Goal: Check status

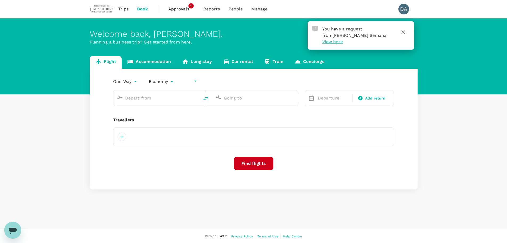
type input "undefined, undefined (any)"
click at [180, 9] on span "Approvals" at bounding box center [181, 9] width 27 height 6
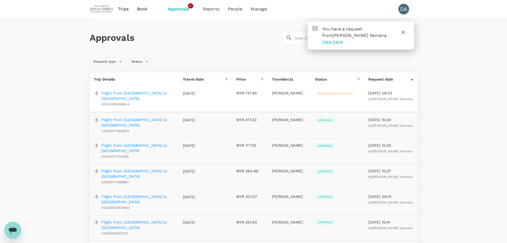
click at [135, 93] on p "Flight from Jakarta to Bangkok" at bounding box center [137, 95] width 73 height 11
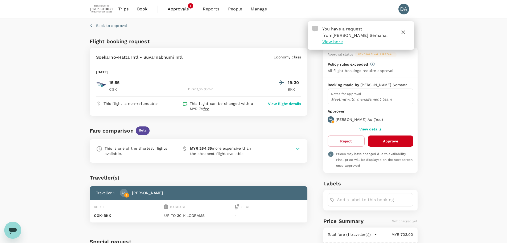
click at [457, 147] on div "Back to approval Flight booking request Soekarno-Hatta Intl - Suvarnabhumi Intl…" at bounding box center [253, 162] width 507 height 289
click at [281, 104] on p "View flight details" at bounding box center [284, 103] width 33 height 5
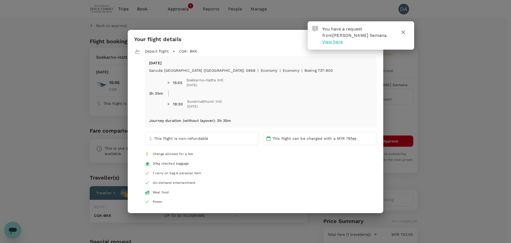
click at [403, 32] on icon "button" at bounding box center [404, 32] width 4 height 4
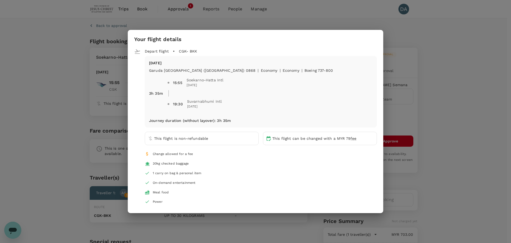
click at [170, 8] on div "Your flight details Depart flight CGK - BKK Wed, 17 Sep Garuda Indonesia (GA) 0…" at bounding box center [255, 121] width 511 height 243
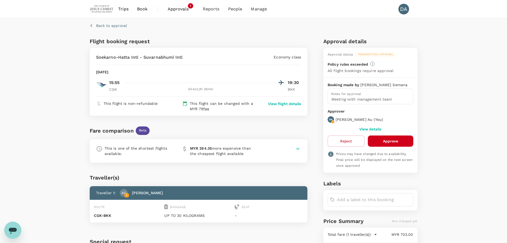
click at [172, 8] on span "Approvals" at bounding box center [181, 9] width 27 height 6
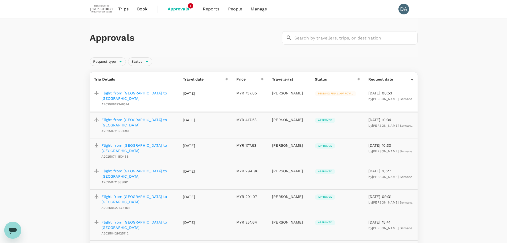
click at [182, 58] on div "Request type Status" at bounding box center [253, 60] width 330 height 11
click at [137, 93] on p "Flight from Jakarta to Bangkok" at bounding box center [137, 95] width 73 height 11
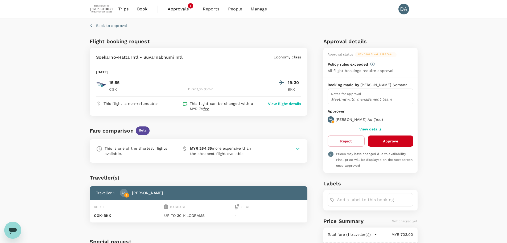
click at [276, 104] on p "View flight details" at bounding box center [284, 103] width 33 height 5
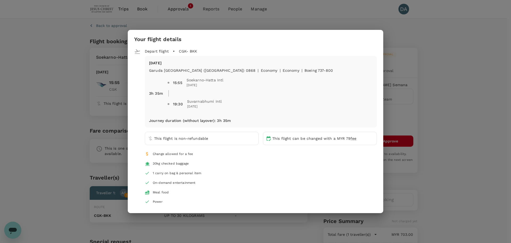
click at [386, 21] on div "Your flight details Depart flight CGK - BKK Wed, 17 Sep Garuda Indonesia (GA) 0…" at bounding box center [255, 121] width 511 height 243
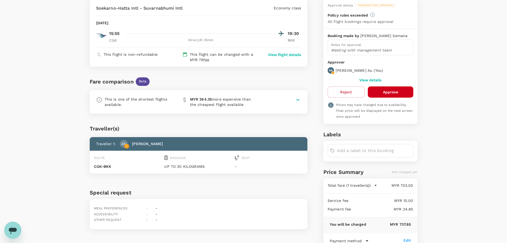
scroll to position [79, 0]
